Goal: Navigation & Orientation: Find specific page/section

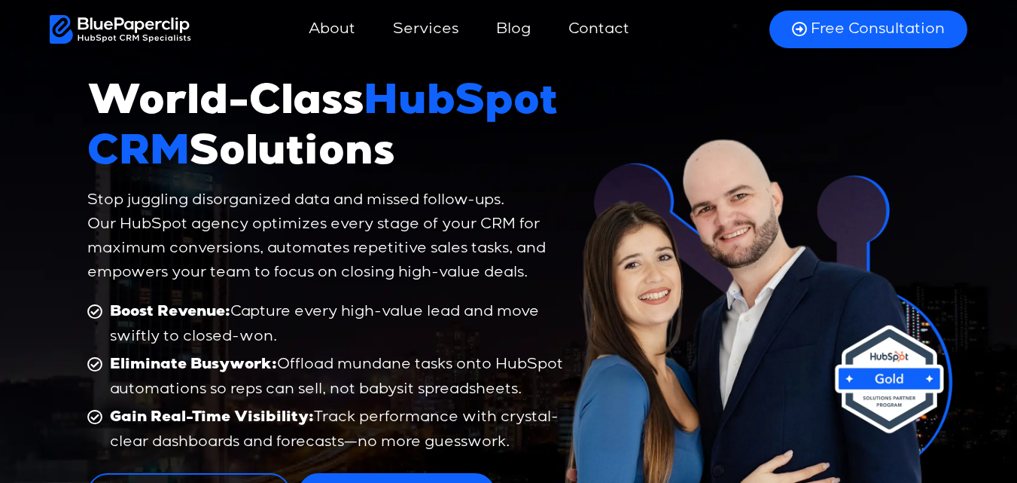
click at [338, 34] on link "About" at bounding box center [332, 29] width 77 height 36
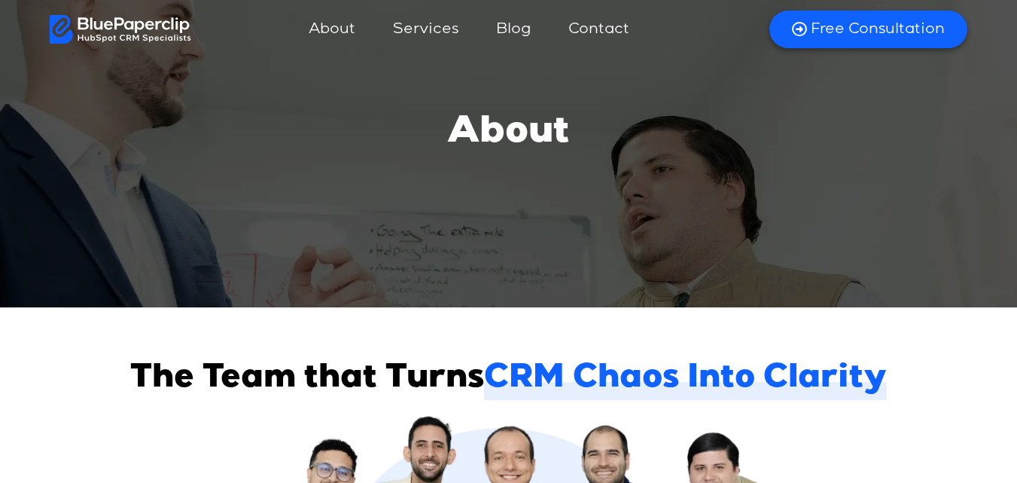
click at [535, 29] on link "Blog" at bounding box center [513, 29] width 65 height 36
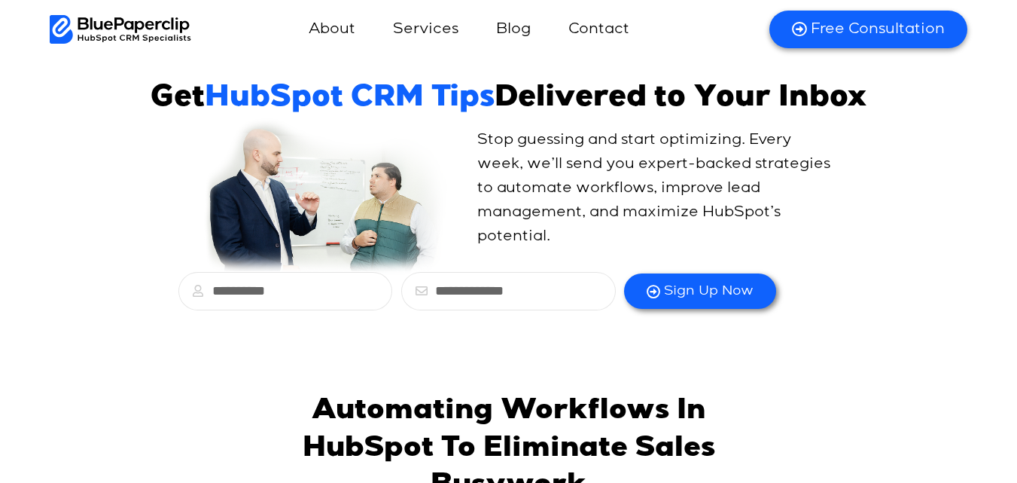
click at [604, 34] on link "Contact" at bounding box center [598, 29] width 91 height 36
